Goal: Find specific page/section: Find specific page/section

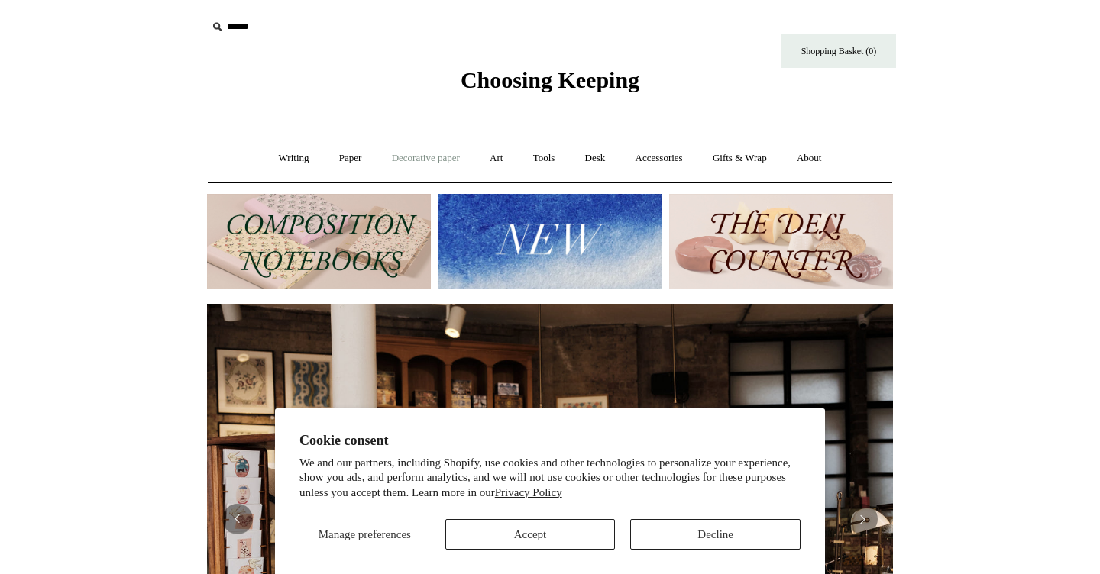
click at [438, 161] on link "Decorative paper +" at bounding box center [425, 158] width 95 height 40
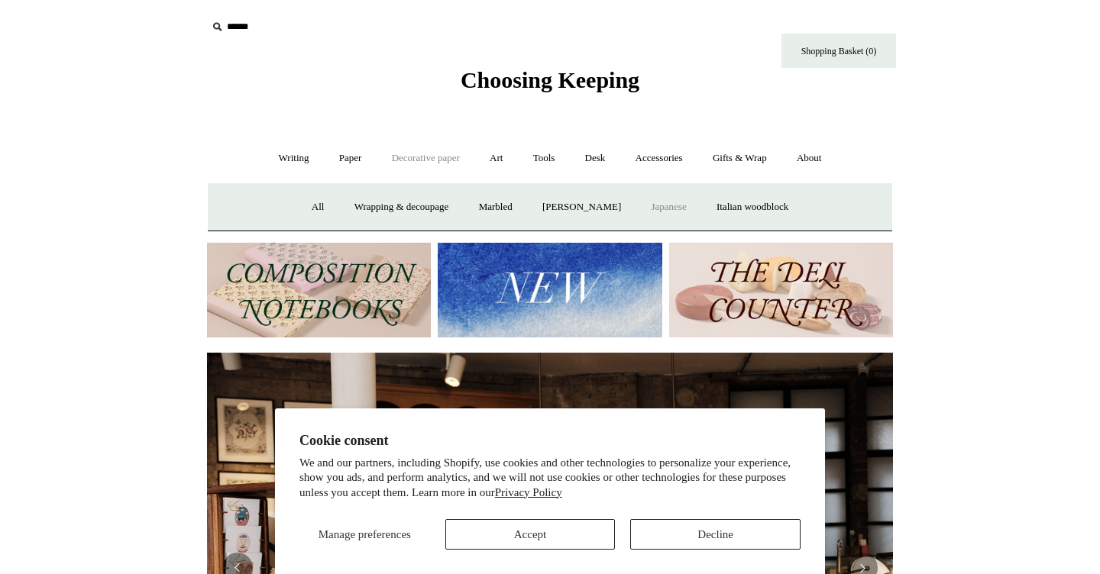
click at [681, 204] on link "Japanese" at bounding box center [668, 207] width 63 height 40
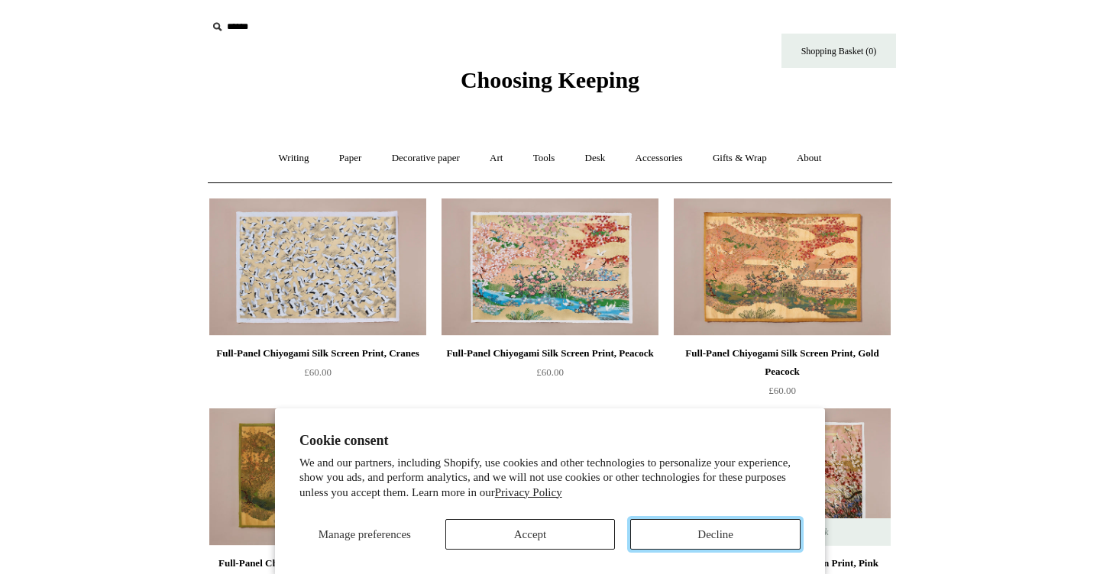
click at [647, 537] on button "Decline" at bounding box center [715, 534] width 170 height 31
